Goal: Find contact information: Find contact information

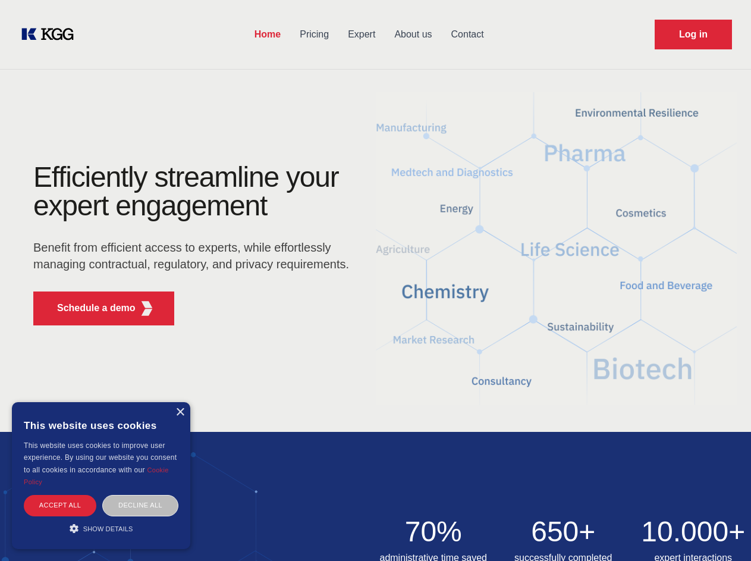
click at [375, 280] on div "Efficiently streamline your expert engagement Benefit from efficient access to …" at bounding box center [195, 249] width 362 height 172
click at [89, 308] on p "Schedule a demo" at bounding box center [96, 308] width 79 height 14
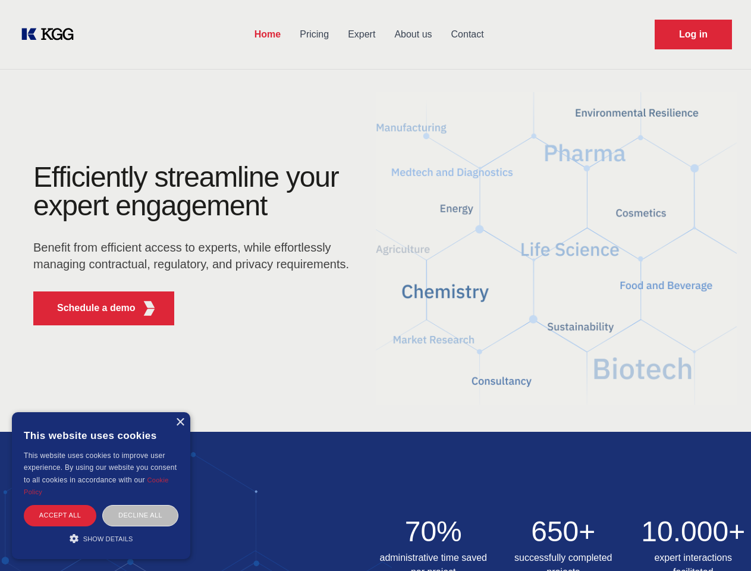
click at [180, 412] on div "× This website uses cookies This website uses cookies to improve user experienc…" at bounding box center [101, 485] width 178 height 147
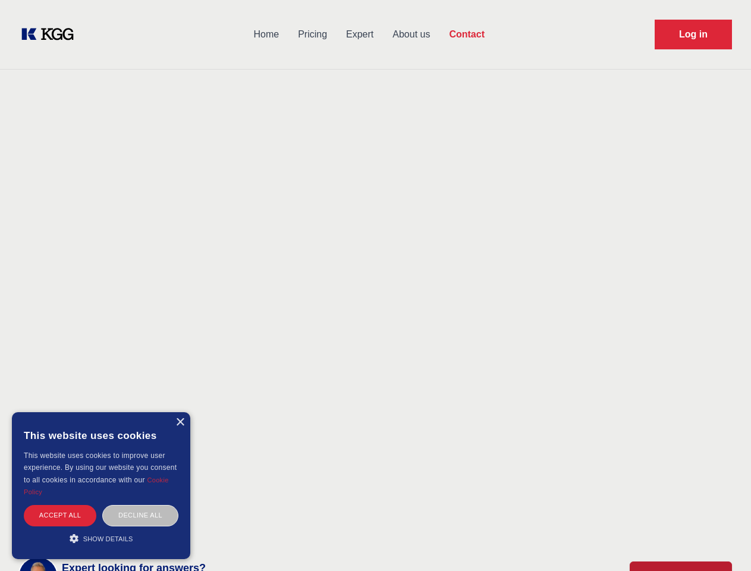
click at [60, 505] on div "Accept all" at bounding box center [60, 515] width 73 height 21
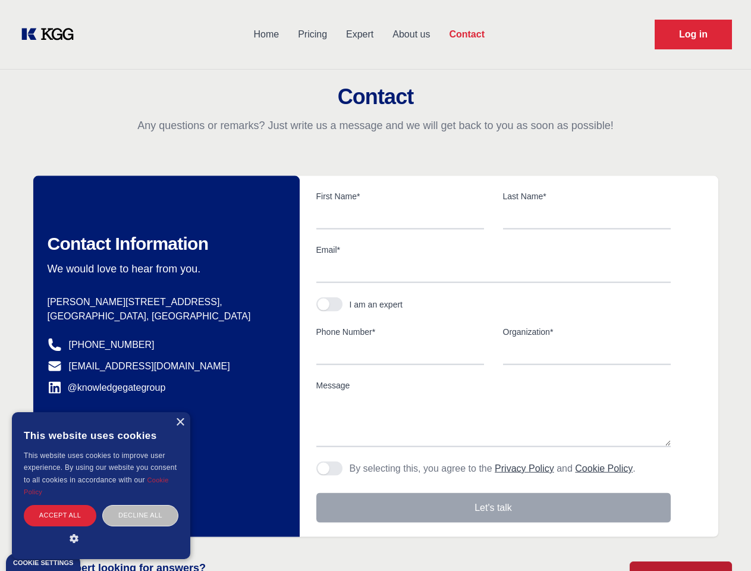
click at [140, 505] on div "Decline all" at bounding box center [140, 515] width 76 height 21
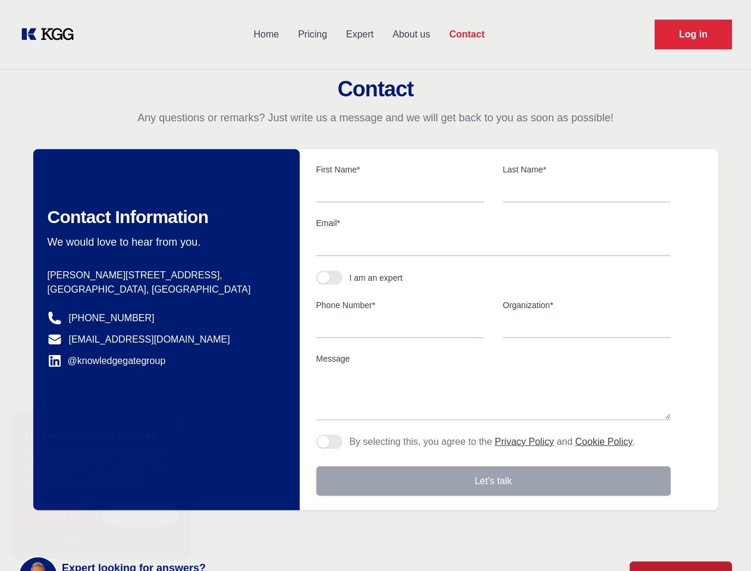
click at [101, 528] on main "Contact Any questions or remarks? Just write us a message and we will get back …" at bounding box center [375, 309] width 751 height 619
